Goal: Register for event/course

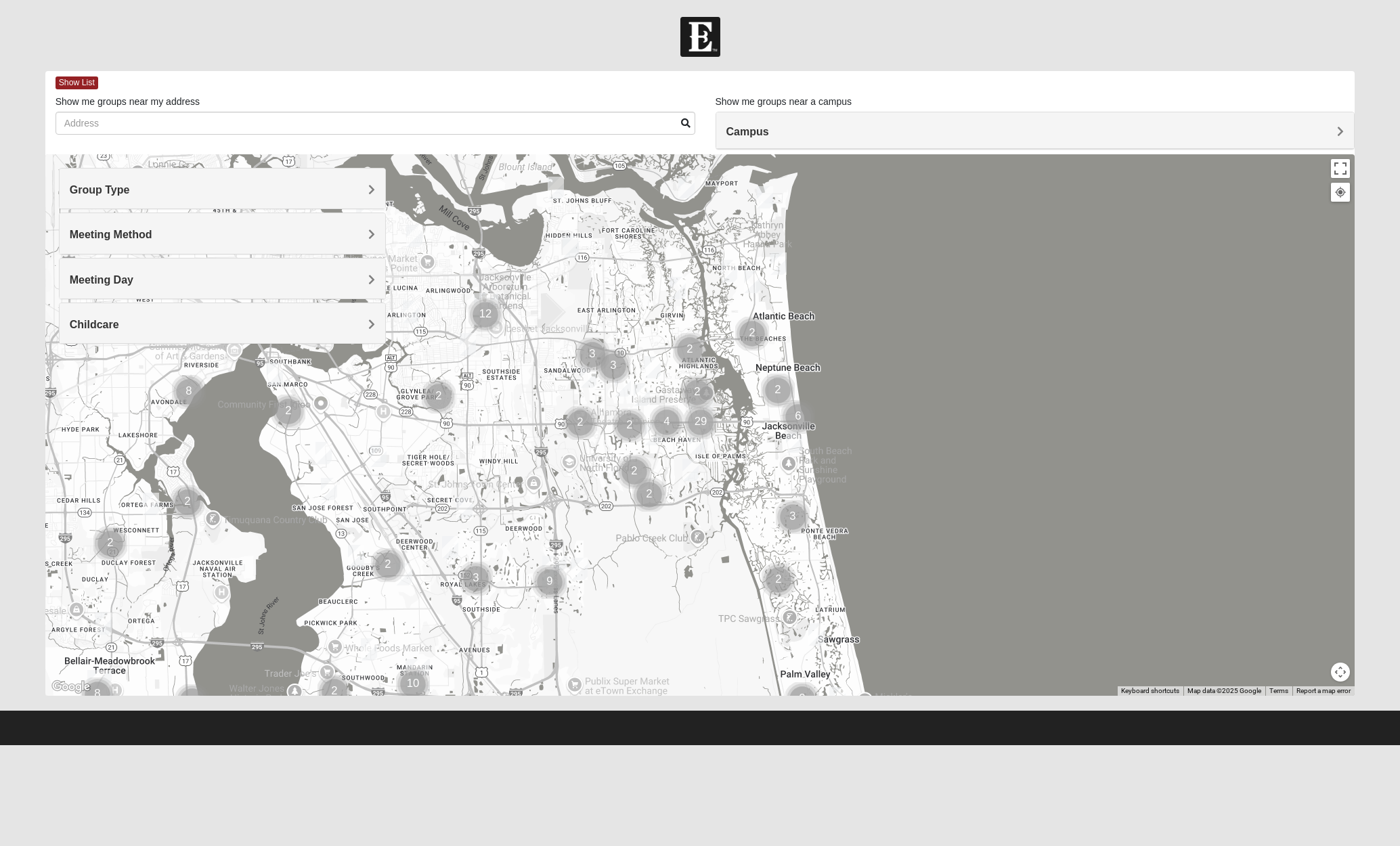
click at [681, 293] on img "Mens Fuller 32225" at bounding box center [678, 288] width 16 height 23
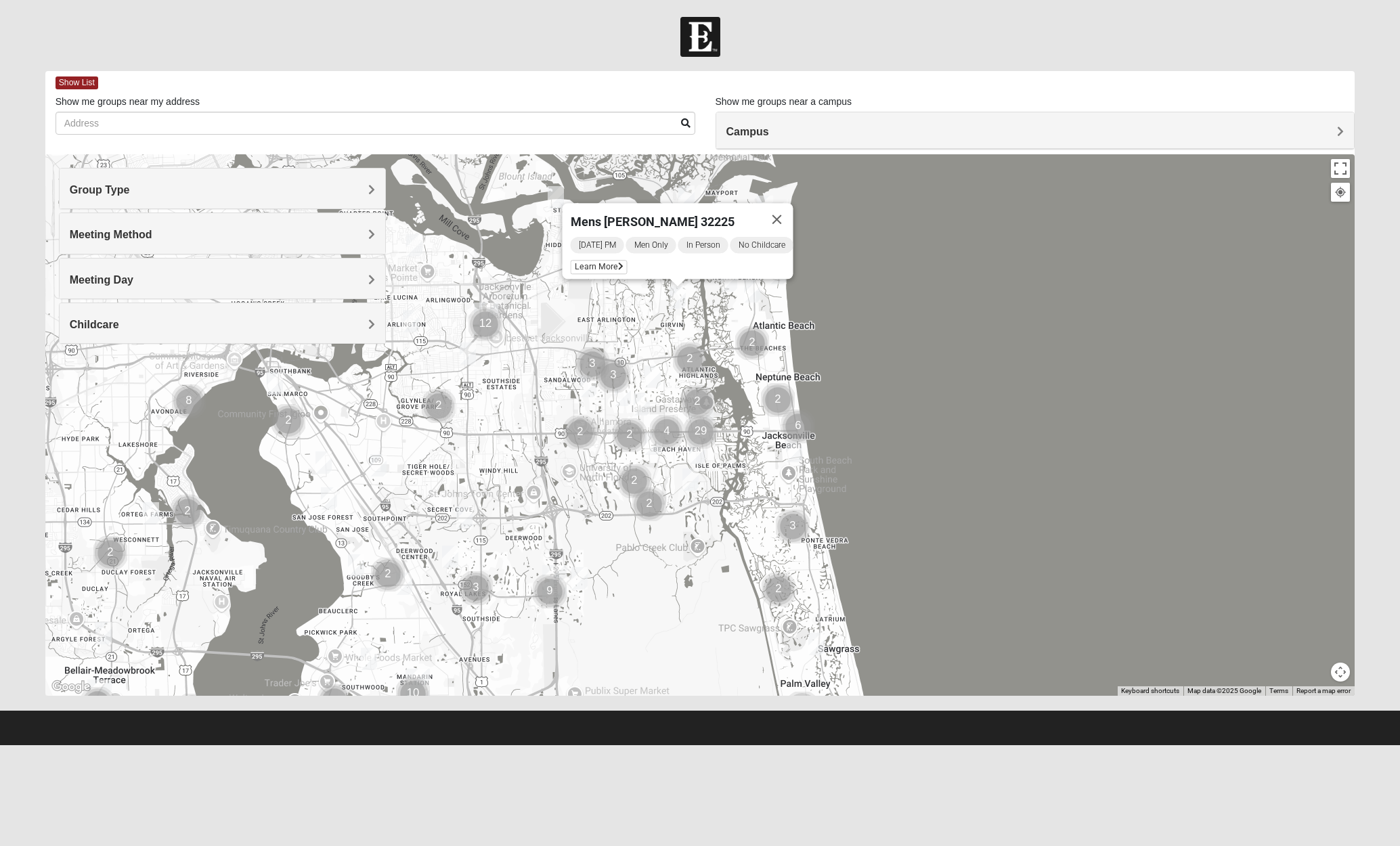
click at [469, 355] on img "Mens Gornoski 32225" at bounding box center [468, 354] width 16 height 23
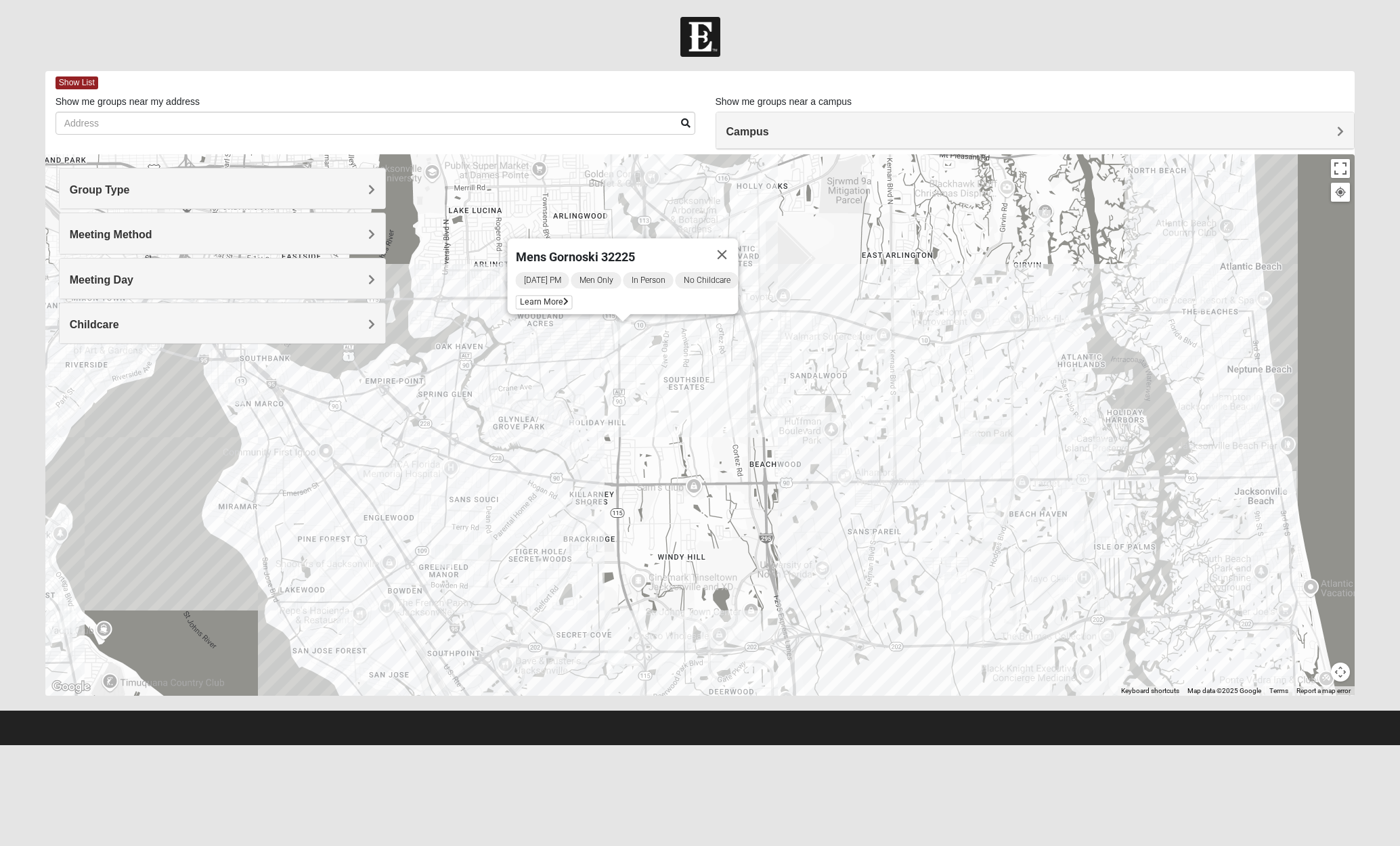
click at [578, 435] on img "Womens Horne/Bedwell 32225" at bounding box center [571, 431] width 16 height 23
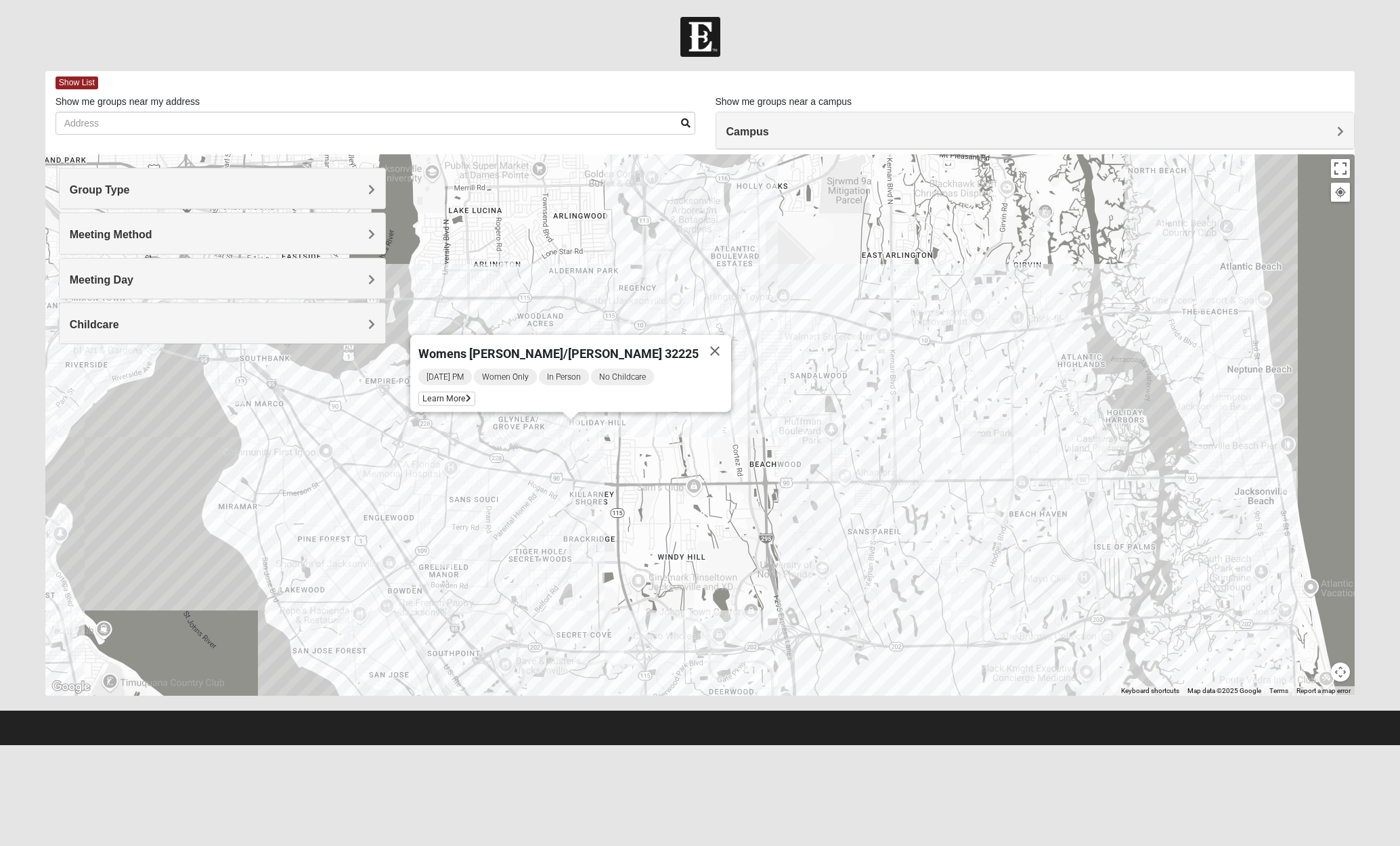
click at [997, 376] on img "1825 Mixed Annis 32246" at bounding box center [991, 379] width 16 height 23
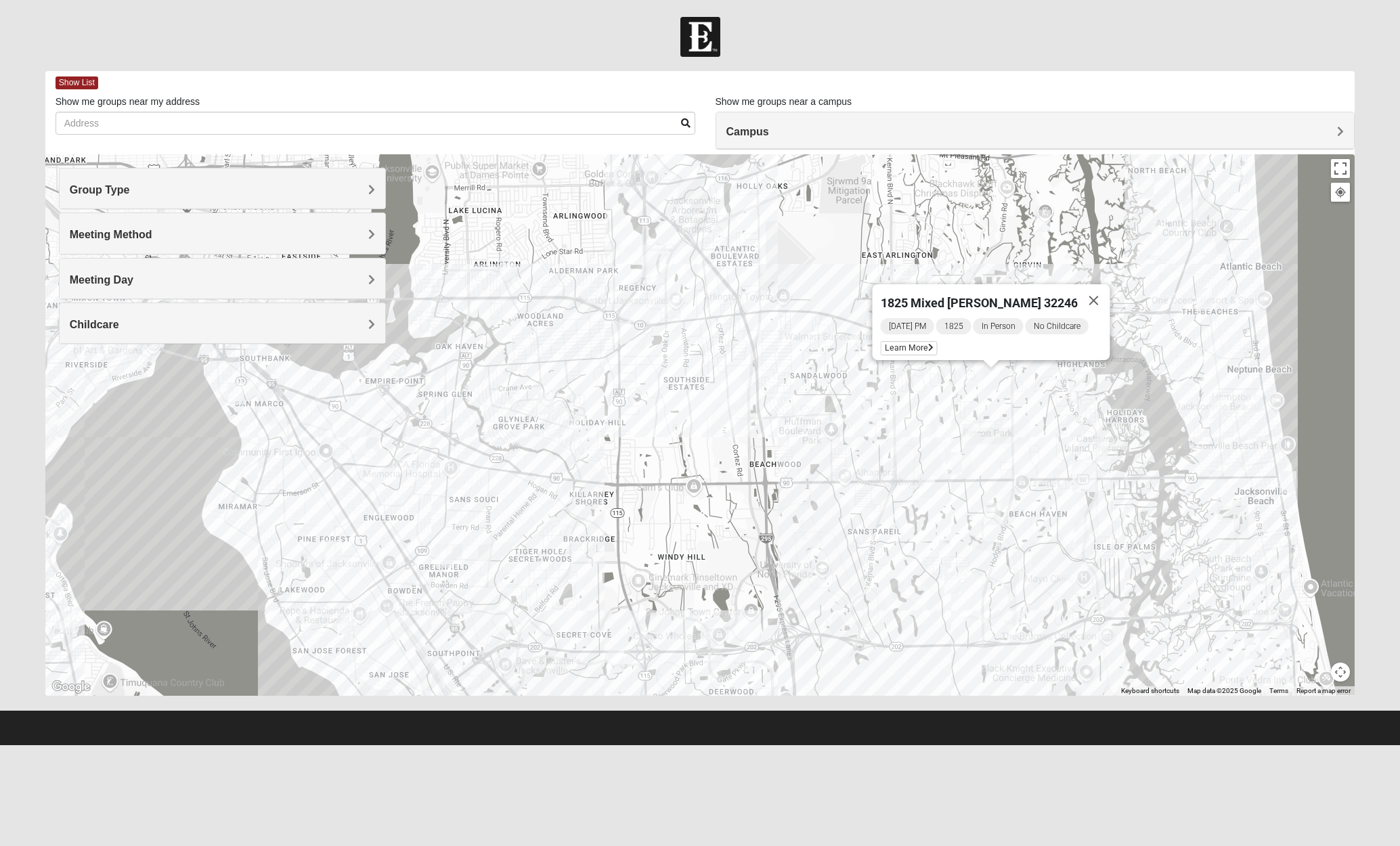
click at [947, 546] on img "Mens Johnson 32224" at bounding box center [947, 551] width 16 height 23
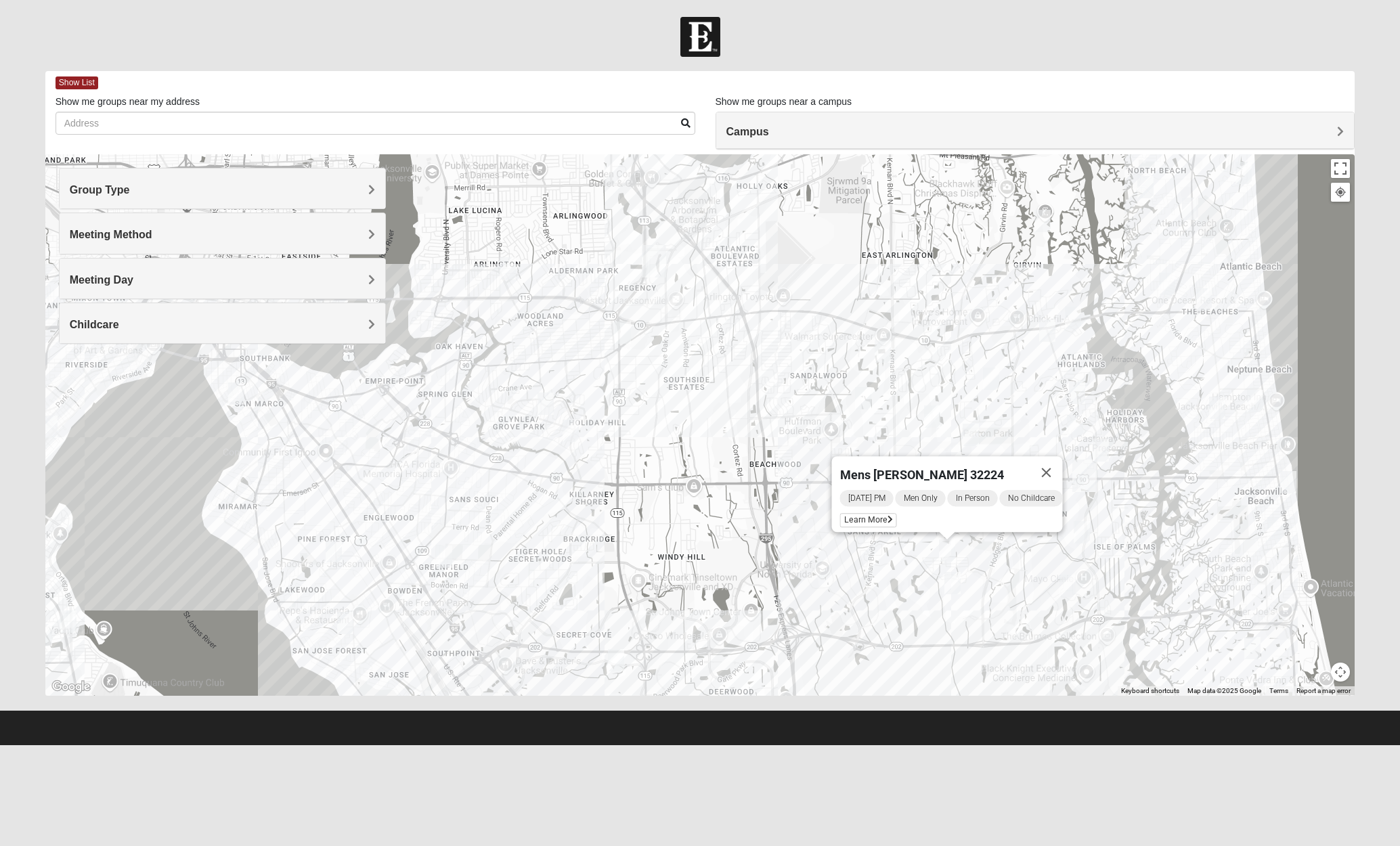
click at [610, 667] on img "Mens Bailey" at bounding box center [616, 661] width 16 height 23
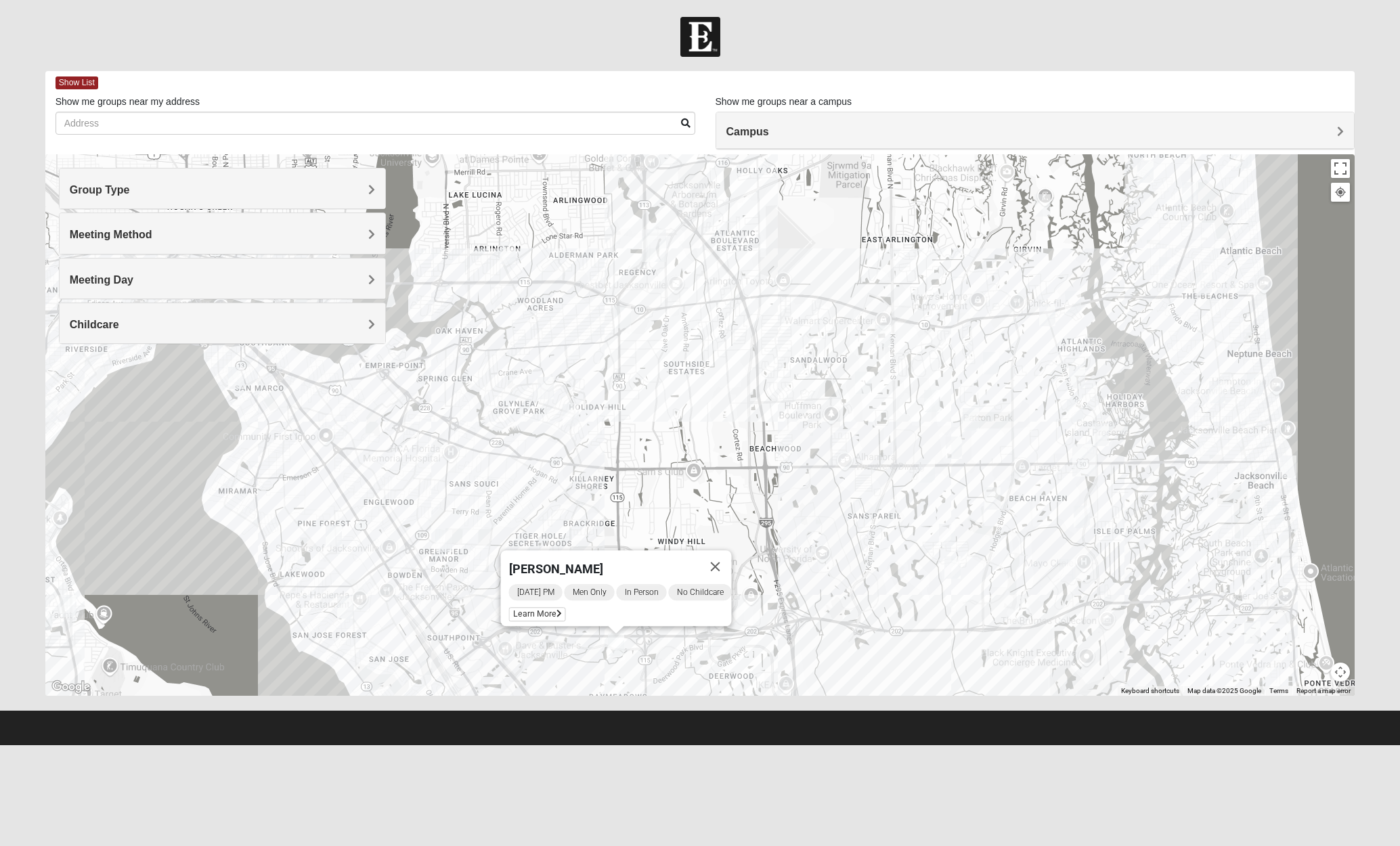
click at [439, 542] on img "Mixed Hunt 32216" at bounding box center [444, 541] width 16 height 23
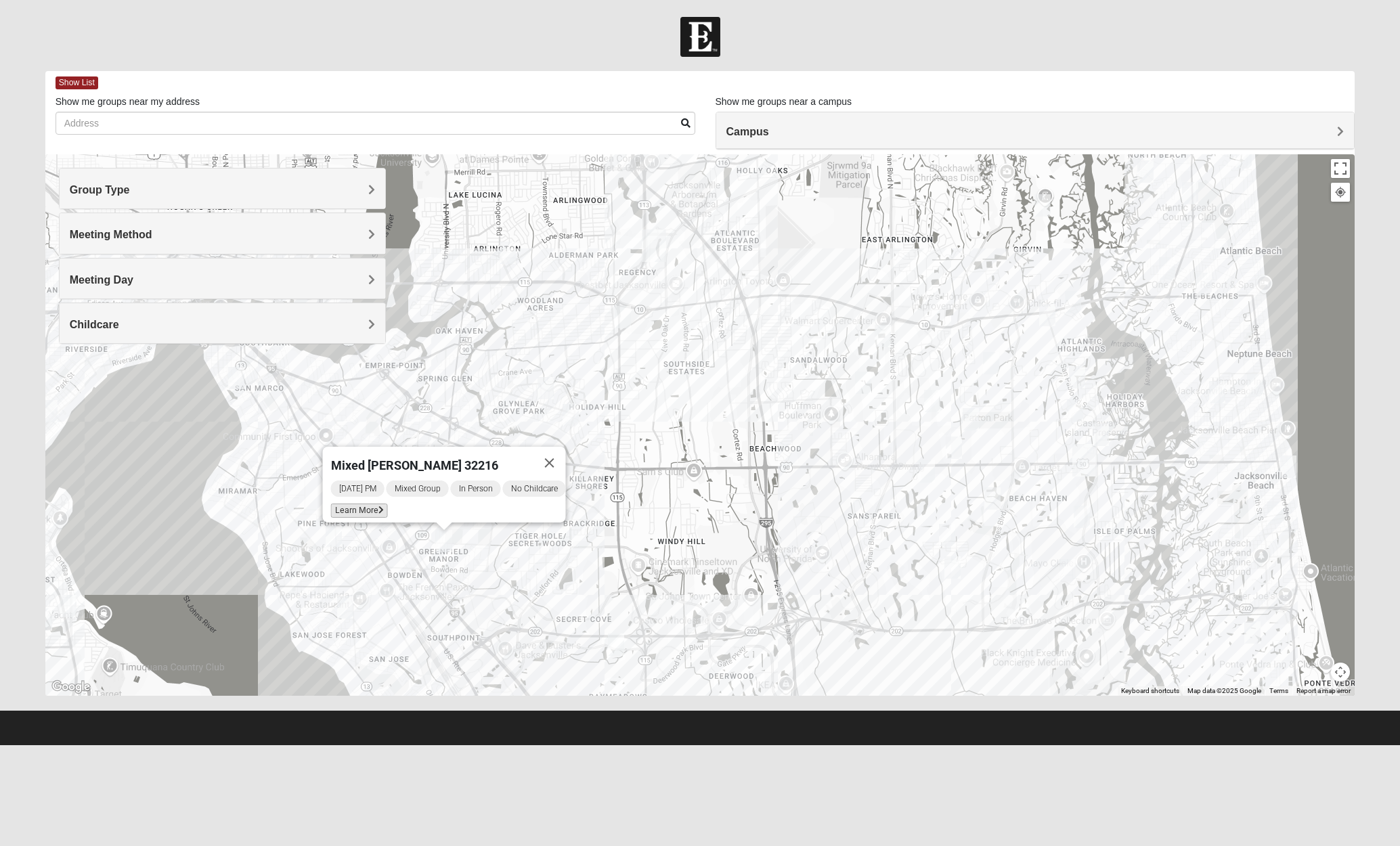
click at [359, 503] on span "Learn More" at bounding box center [359, 510] width 57 height 14
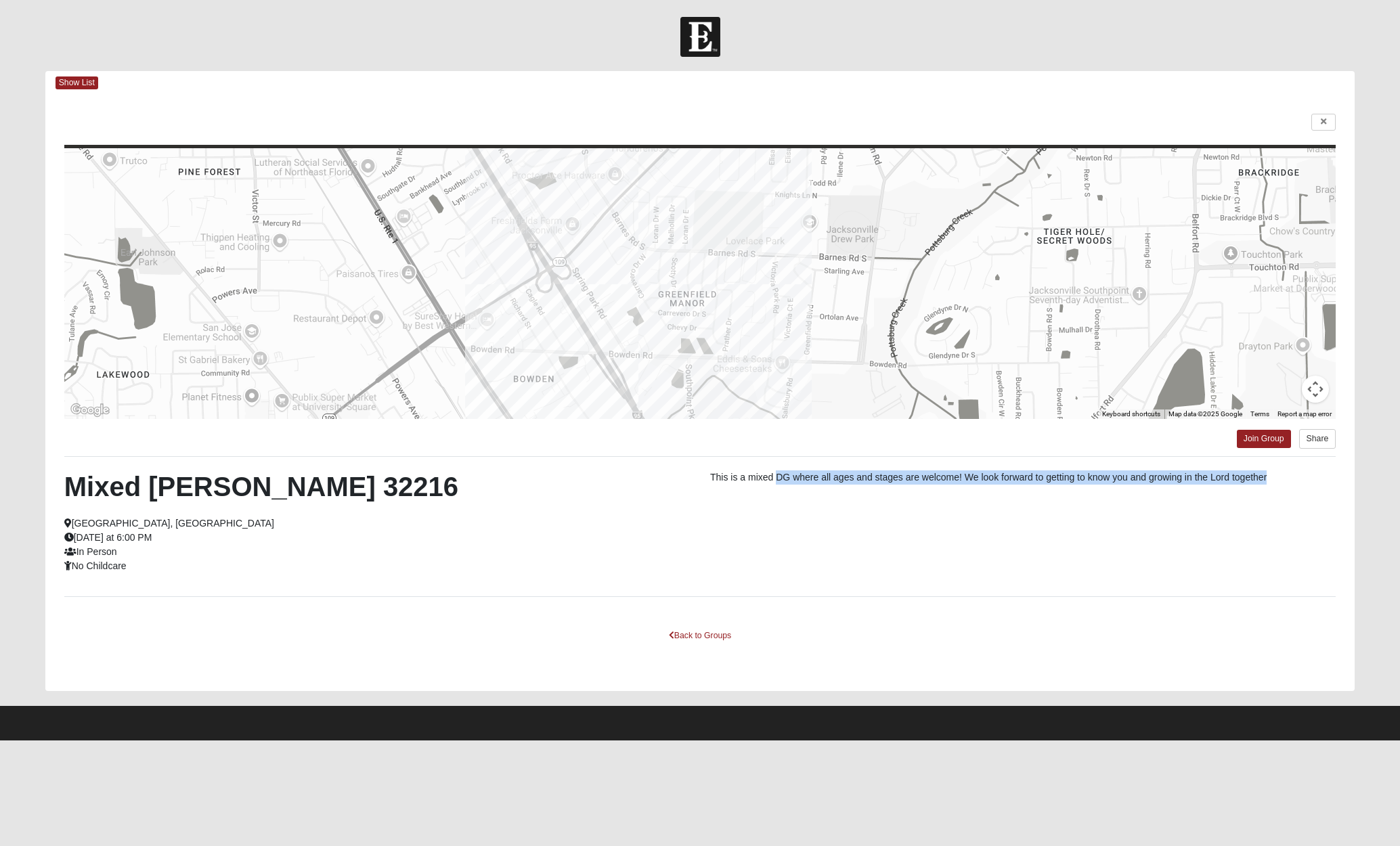
drag, startPoint x: 777, startPoint y: 474, endPoint x: 899, endPoint y: 493, distance: 123.5
click at [899, 493] on div "Mixed [PERSON_NAME] 32216 [GEOGRAPHIC_DATA], [GEOGRAPHIC_DATA] [DATE] at 6:00 P…" at bounding box center [700, 526] width 1293 height 112
click at [1274, 440] on link "Join Group" at bounding box center [1264, 439] width 54 height 18
